Goal: Task Accomplishment & Management: Use online tool/utility

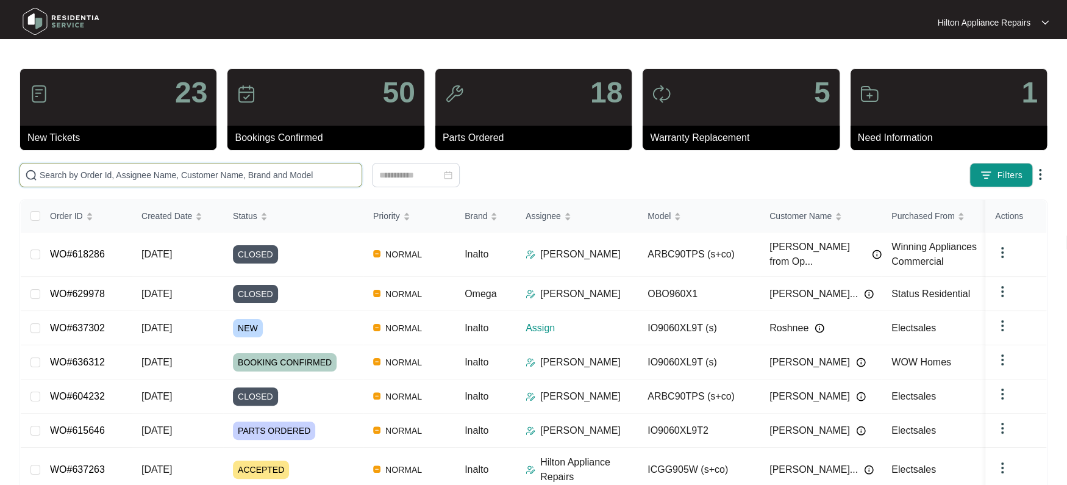
click at [48, 174] on input "text" at bounding box center [198, 174] width 317 height 13
paste input "637302"
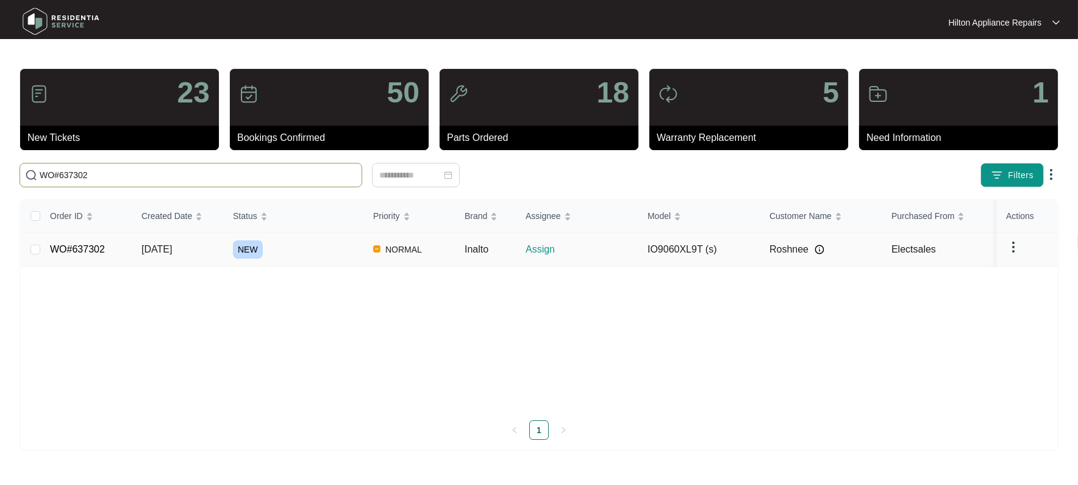
type input "WO#637302"
click at [159, 249] on span "[DATE]" at bounding box center [156, 249] width 30 height 10
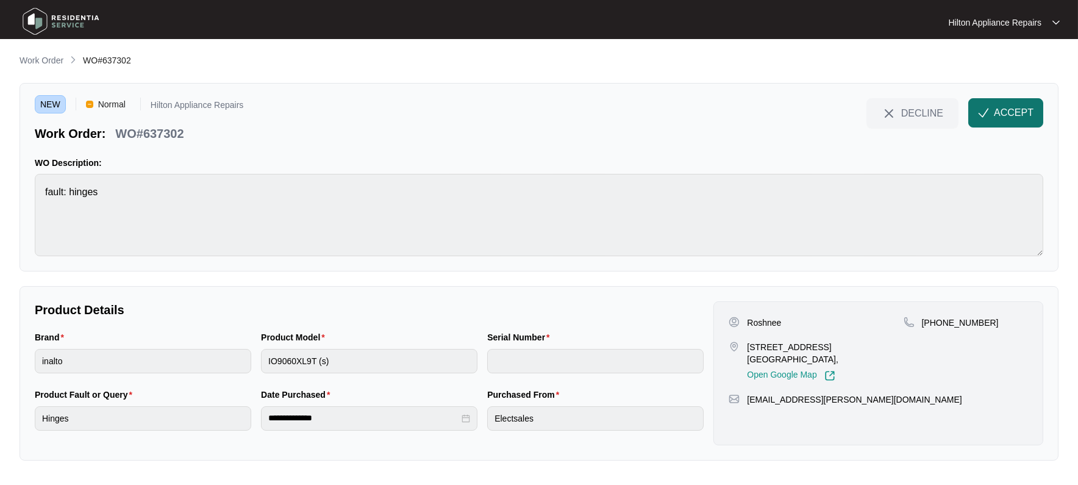
click at [1007, 112] on span "ACCEPT" at bounding box center [1014, 112] width 40 height 15
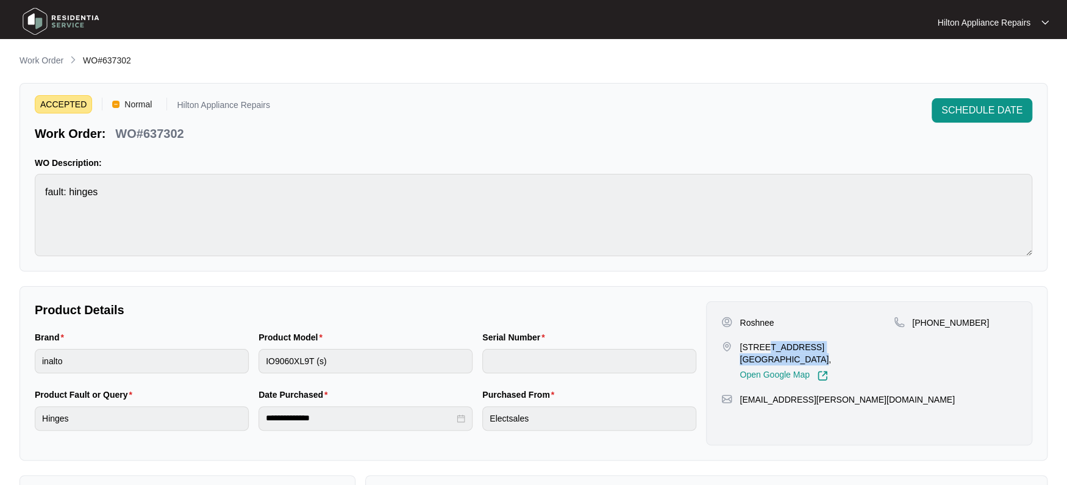
drag, startPoint x: 881, startPoint y: 347, endPoint x: 762, endPoint y: 347, distance: 119.5
click at [762, 347] on p "[STREET_ADDRESS] [GEOGRAPHIC_DATA]," at bounding box center [817, 353] width 154 height 24
copy p "[STREET_ADDRESS]"
drag, startPoint x: 779, startPoint y: 321, endPoint x: 740, endPoint y: 321, distance: 39.6
click at [740, 321] on div "Roshnee" at bounding box center [807, 322] width 173 height 12
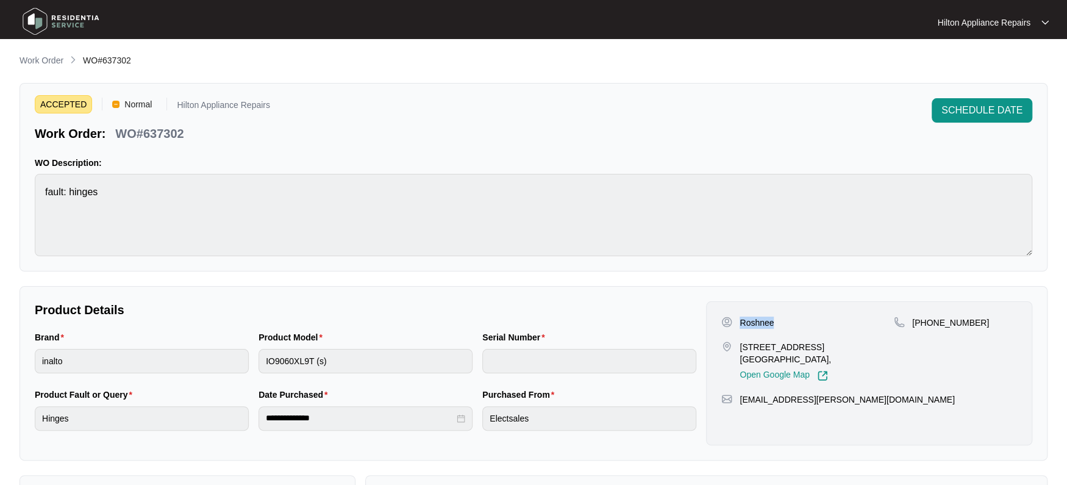
copy p "Roshnee"
drag, startPoint x: 971, startPoint y: 318, endPoint x: 926, endPoint y: 317, distance: 44.5
click at [926, 317] on div "[PHONE_NUMBER]" at bounding box center [955, 322] width 123 height 12
copy p "400162000"
drag, startPoint x: 816, startPoint y: 401, endPoint x: 735, endPoint y: 401, distance: 80.5
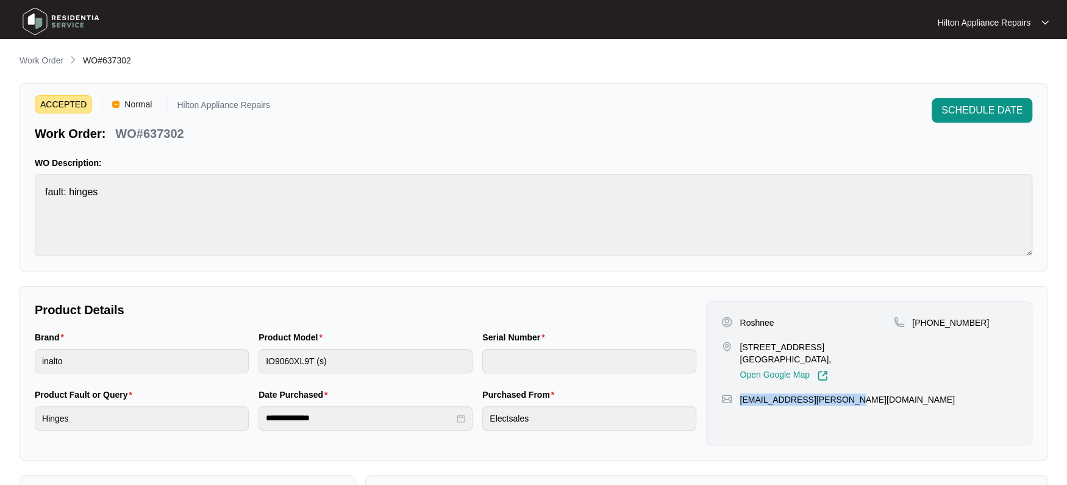
click at [735, 401] on div "[EMAIL_ADDRESS][PERSON_NAME][DOMAIN_NAME]" at bounding box center [869, 399] width 296 height 12
copy p "[EMAIL_ADDRESS][PERSON_NAME][DOMAIN_NAME]"
click at [226, 343] on div "Brand inalto Product Model IO9060XL9T (s) Serial Number" at bounding box center [365, 358] width 671 height 57
drag, startPoint x: 188, startPoint y: 134, endPoint x: 118, endPoint y: 131, distance: 69.6
click at [118, 131] on div "WO#637302" at bounding box center [149, 131] width 78 height 21
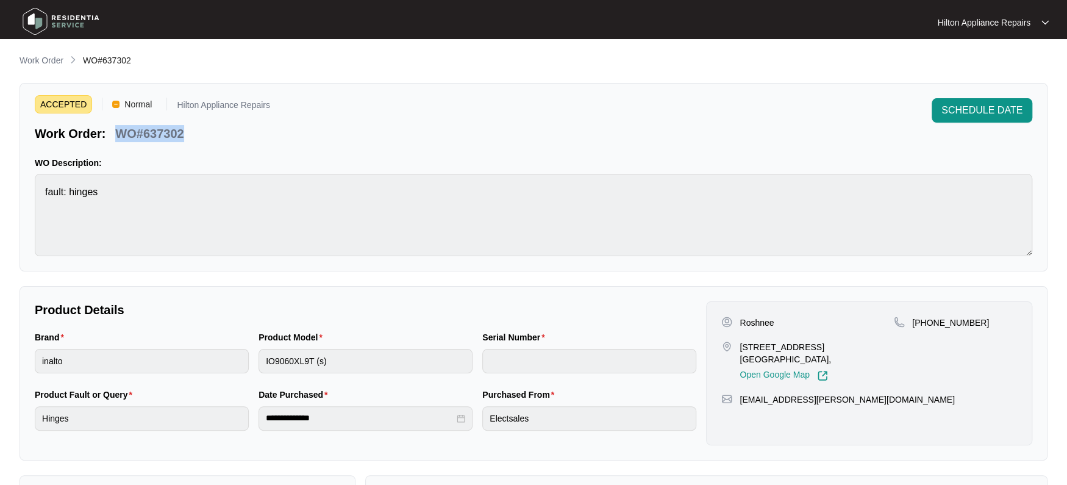
copy p "WO#637302"
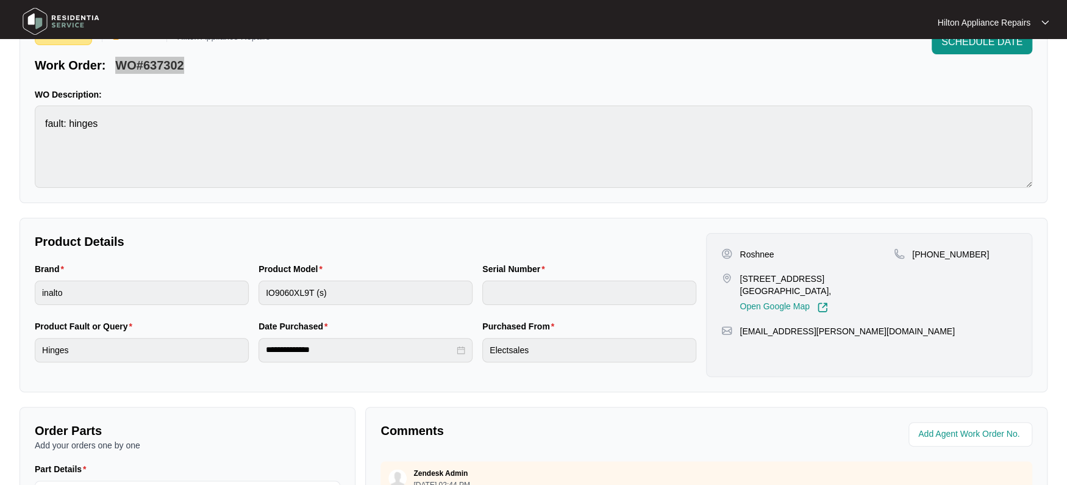
scroll to position [228, 0]
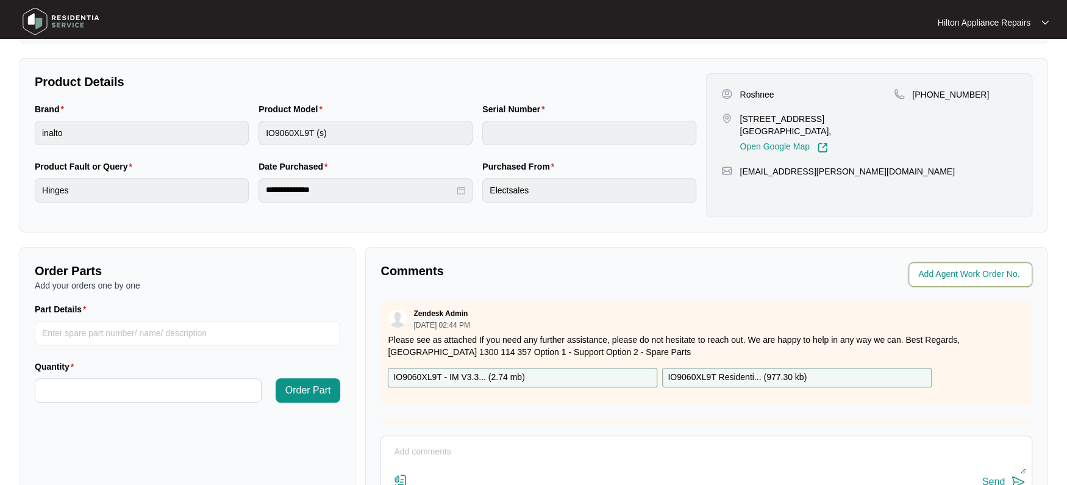
click at [940, 273] on input "string" at bounding box center [971, 274] width 107 height 15
click at [959, 273] on input "string" at bounding box center [971, 274] width 107 height 15
type input "41999"
click at [716, 280] on div "Agent Work Order No." at bounding box center [872, 274] width 321 height 24
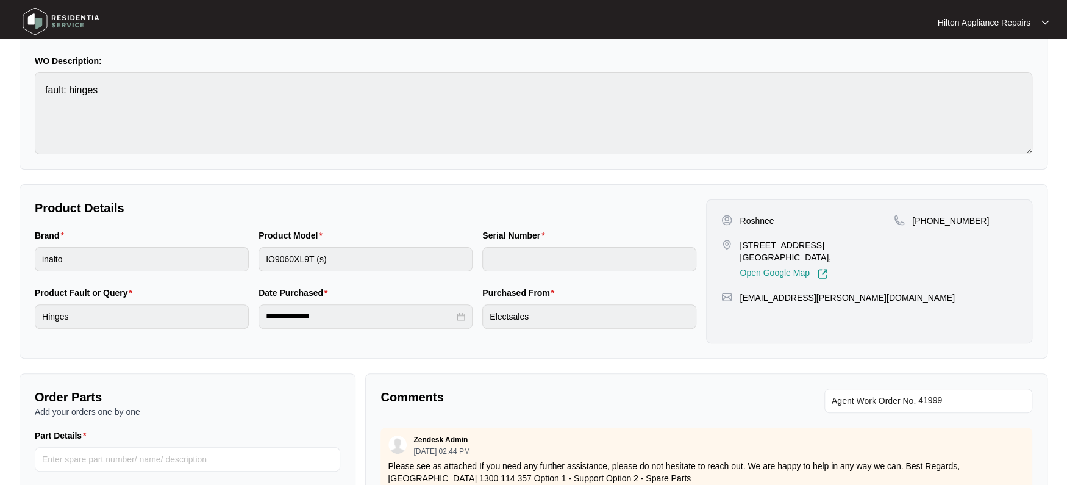
scroll to position [0, 0]
